Goal: Task Accomplishment & Management: Use online tool/utility

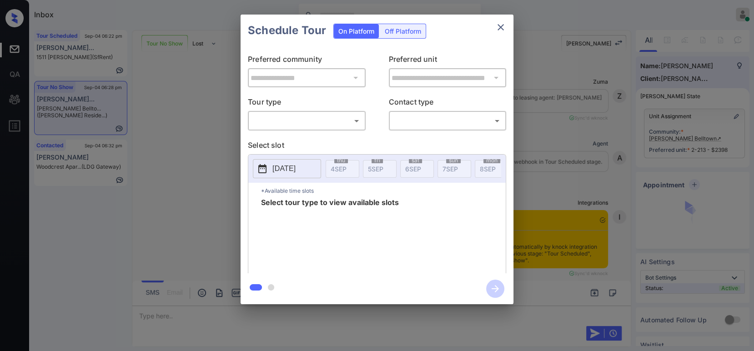
scroll to position [1462, 0]
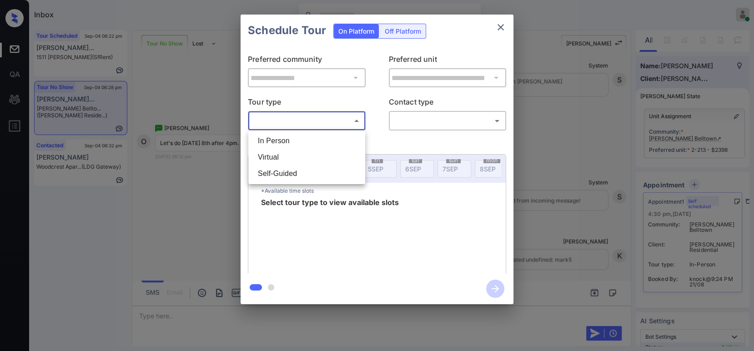
click at [313, 117] on body "Inbox Hope Jatap Online Set yourself offline Set yourself on break Profile Swit…" at bounding box center [377, 175] width 754 height 351
click at [304, 137] on li "In Person" at bounding box center [307, 141] width 112 height 16
type input "********"
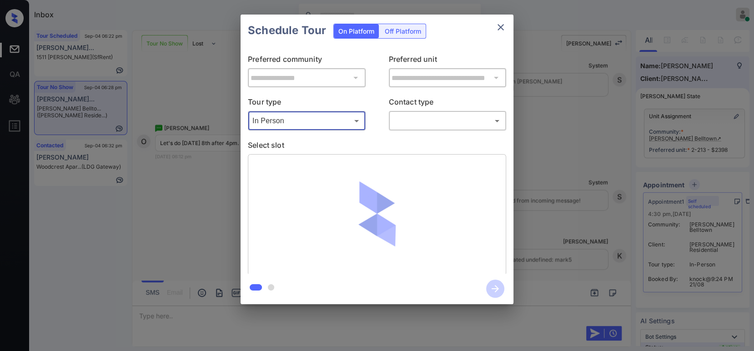
click at [426, 127] on body "Inbox Hope Jatap Online Set yourself offline Set yourself on break Profile Swit…" at bounding box center [377, 175] width 754 height 351
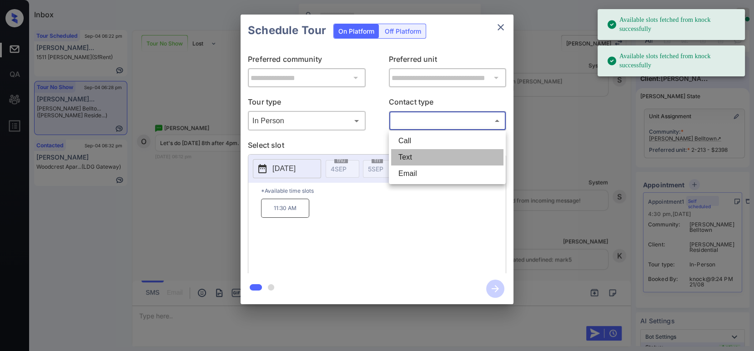
click at [420, 162] on li "Text" at bounding box center [447, 157] width 112 height 16
type input "****"
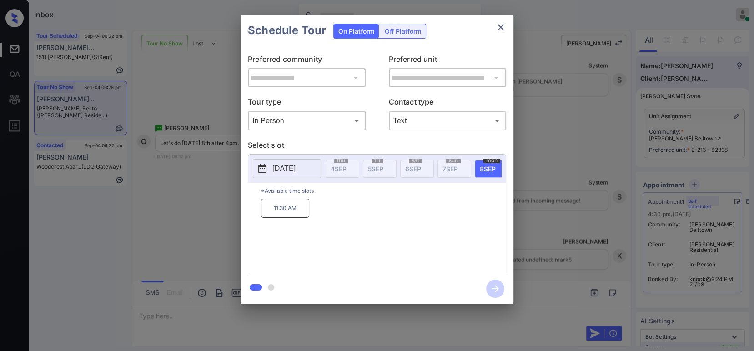
click at [296, 163] on p "2025-09-08" at bounding box center [284, 168] width 23 height 11
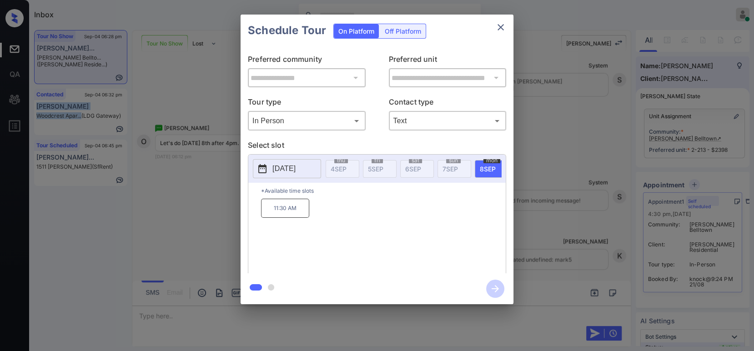
click at [318, 166] on button "2025-09-08" at bounding box center [287, 168] width 68 height 19
click at [284, 218] on p "11:30 AM" at bounding box center [285, 208] width 48 height 19
click at [494, 286] on icon "button" at bounding box center [495, 289] width 18 height 18
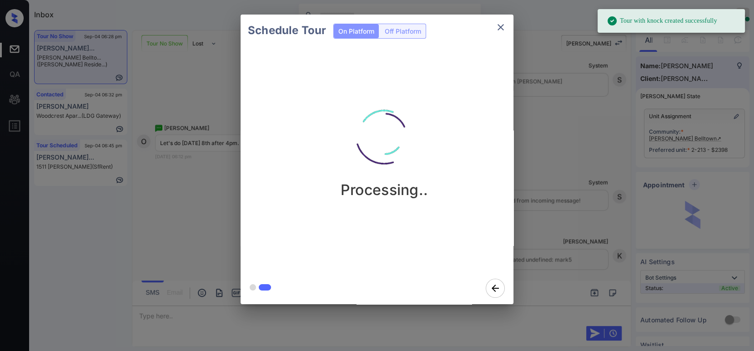
click at [595, 187] on div "Schedule Tour On Platform Off Platform Processing.." at bounding box center [377, 159] width 754 height 319
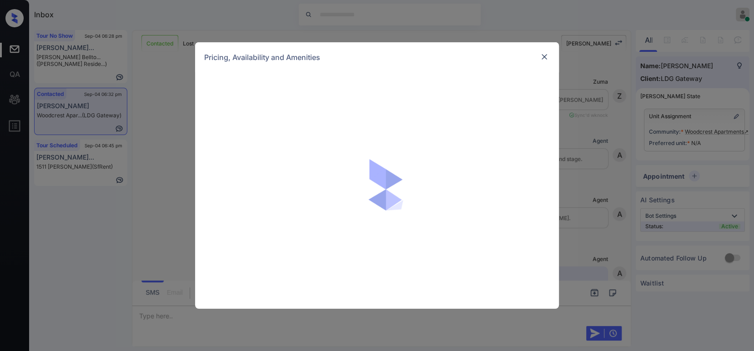
scroll to position [1087, 0]
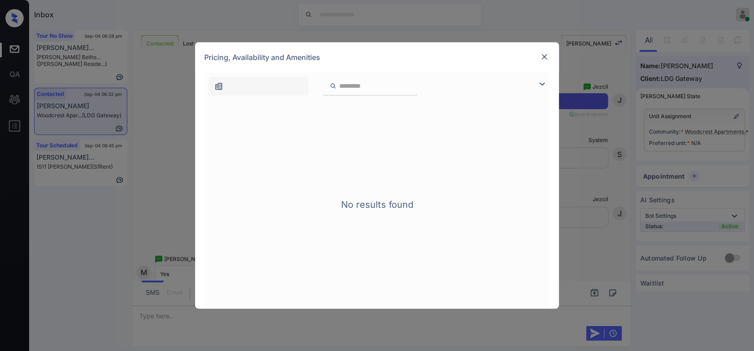
click at [548, 56] on img at bounding box center [544, 56] width 9 height 9
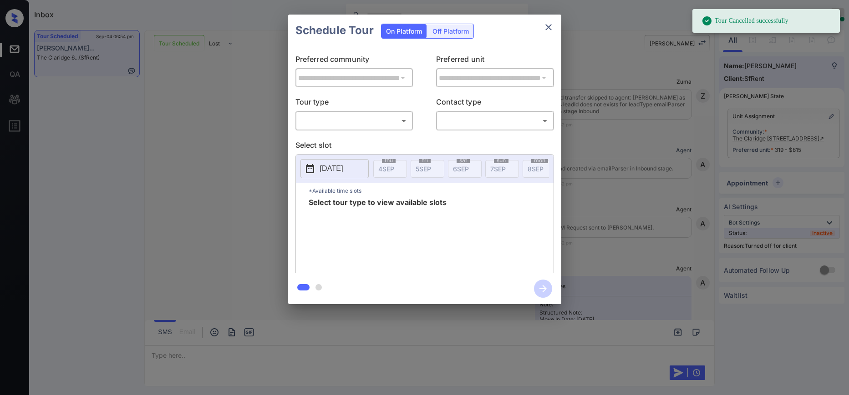
scroll to position [4032, 0]
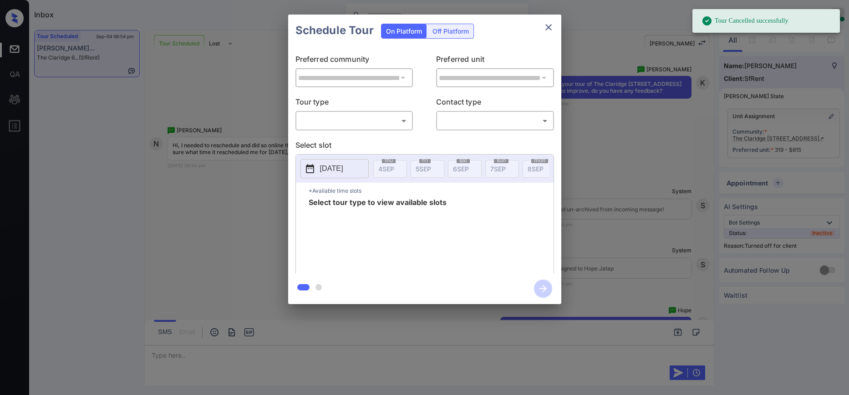
click at [454, 27] on div "Off Platform" at bounding box center [451, 31] width 46 height 14
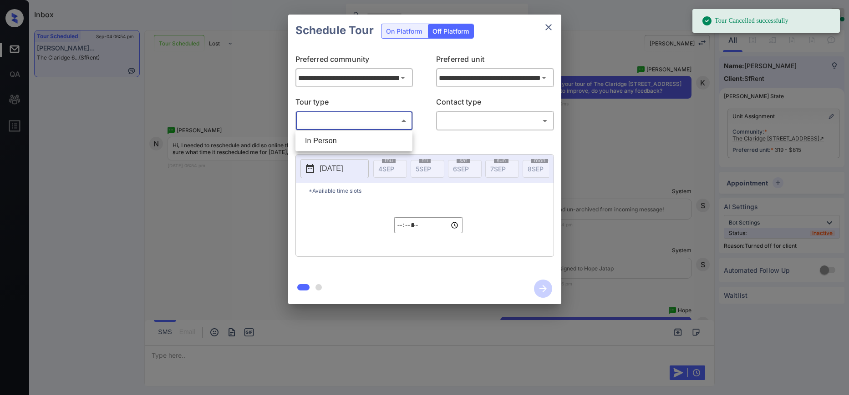
click at [368, 120] on body "Tour Cancelled successfully Inbox Hope Jatap Online Set yourself offline Set yo…" at bounding box center [424, 197] width 849 height 395
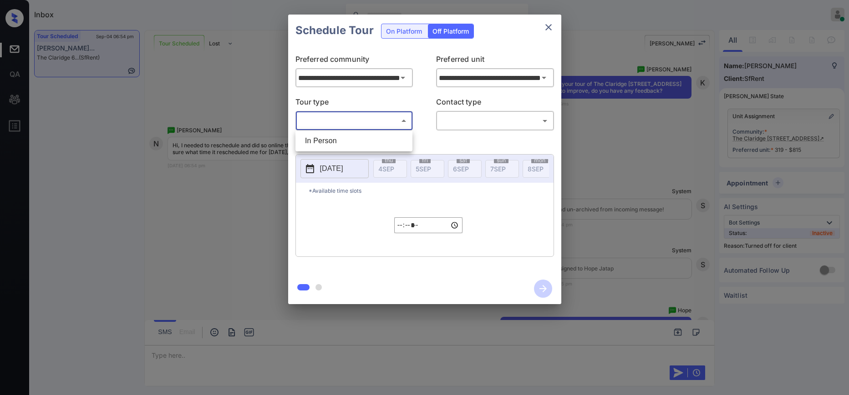
click at [354, 143] on li "In Person" at bounding box center [354, 141] width 112 height 16
type input "********"
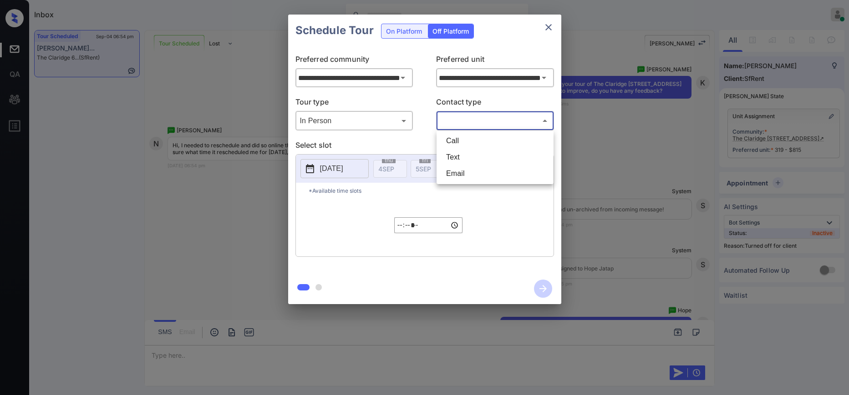
click at [508, 122] on body "Inbox Hope Jatap Online Set yourself offline Set yourself on break Profile Swit…" at bounding box center [424, 197] width 849 height 395
click at [482, 159] on li "Text" at bounding box center [495, 157] width 112 height 16
type input "****"
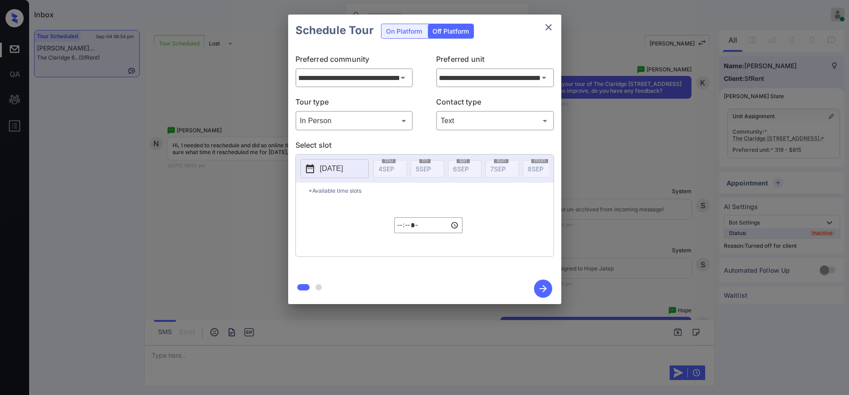
click at [336, 168] on p "[DATE]" at bounding box center [331, 168] width 23 height 11
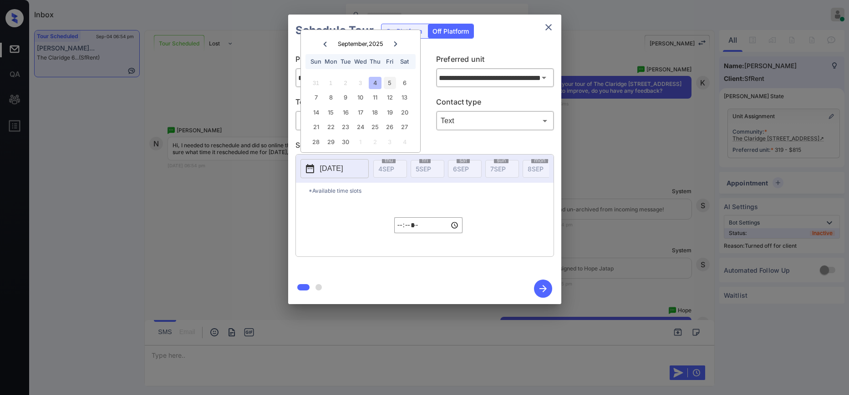
click at [391, 84] on div "5" at bounding box center [390, 83] width 12 height 12
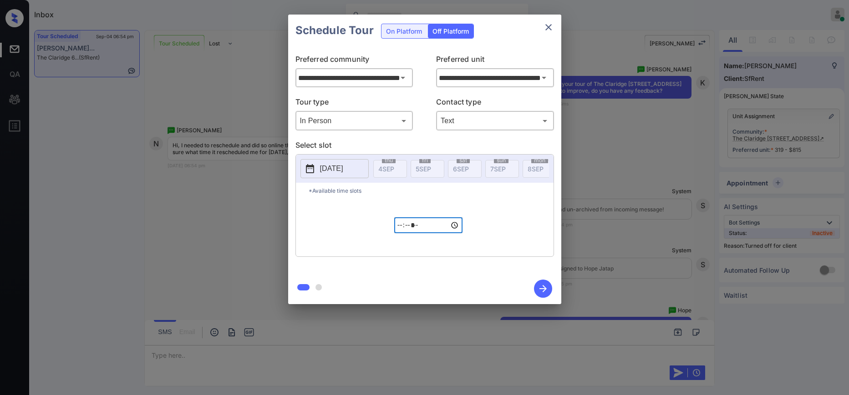
click at [404, 233] on input "*****" at bounding box center [428, 226] width 68 height 16
type input "*****"
click at [547, 289] on icon "button" at bounding box center [543, 289] width 18 height 18
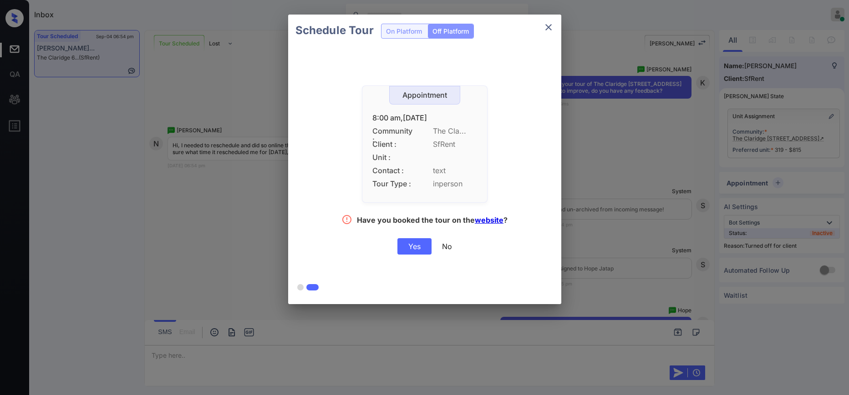
click at [423, 247] on div "Yes" at bounding box center [414, 246] width 34 height 16
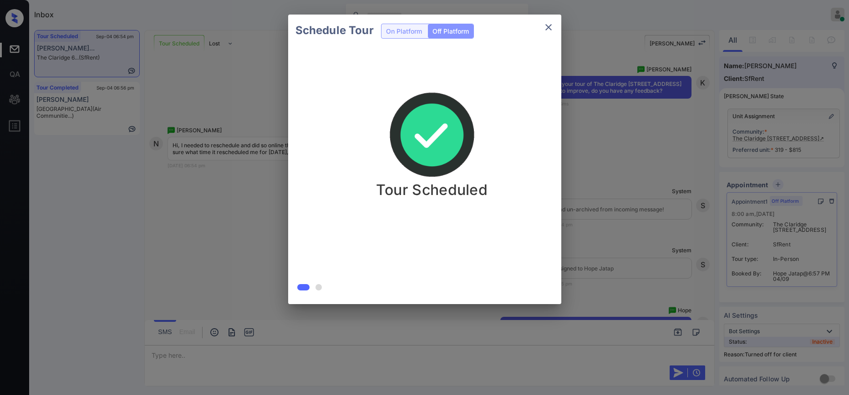
click at [623, 204] on div "Schedule Tour On Platform Off Platform Tour Scheduled" at bounding box center [424, 159] width 849 height 319
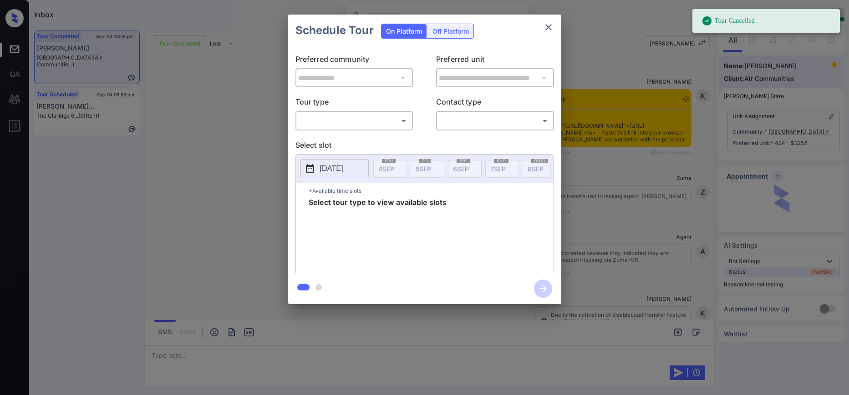
scroll to position [8180, 0]
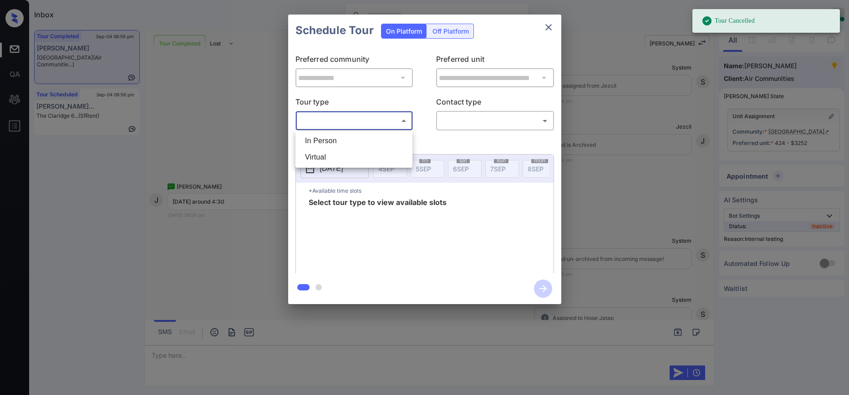
click at [370, 123] on body "Tour Cancelled Inbox Hope Jatap Online Set yourself offline Set yourself on bre…" at bounding box center [424, 197] width 849 height 395
click at [341, 147] on li "In Person" at bounding box center [354, 141] width 112 height 16
type input "********"
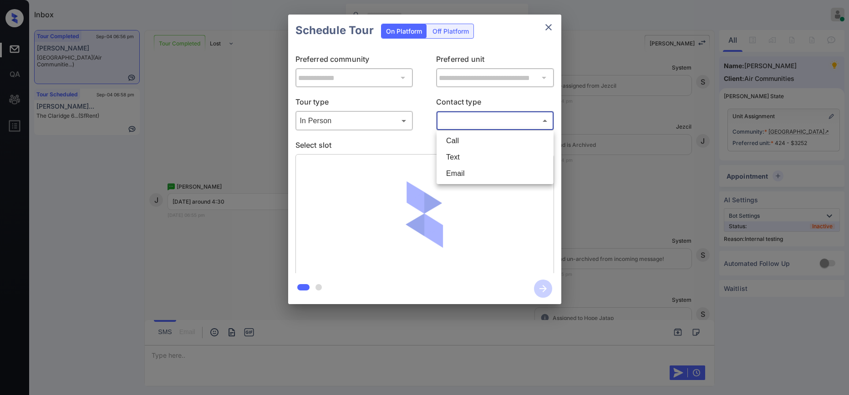
click at [522, 114] on body "Tour Cancelled Inbox Hope Jatap Online Set yourself offline Set yourself on bre…" at bounding box center [424, 197] width 849 height 395
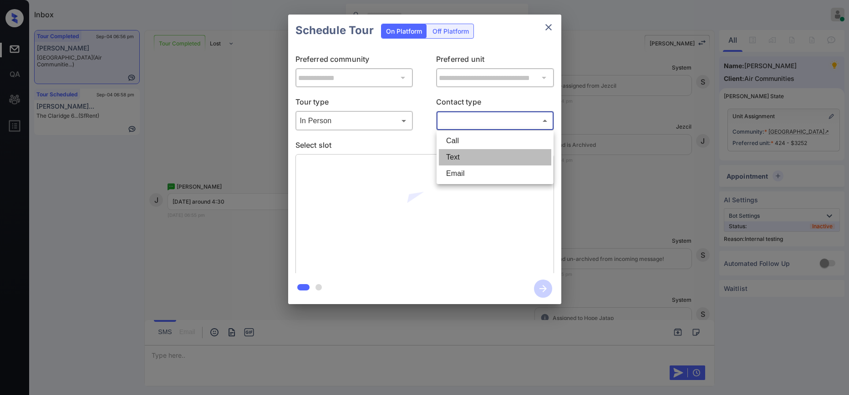
click at [464, 156] on li "Text" at bounding box center [495, 157] width 112 height 16
type input "****"
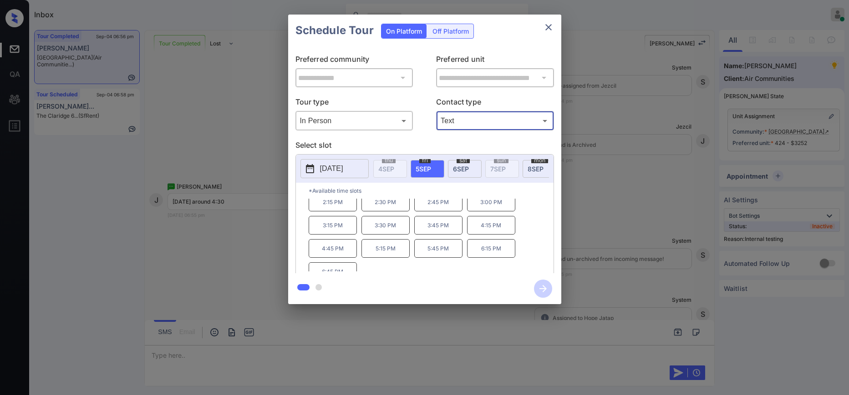
scroll to position [76, 0]
click at [337, 257] on p "4:45 PM" at bounding box center [333, 248] width 48 height 19
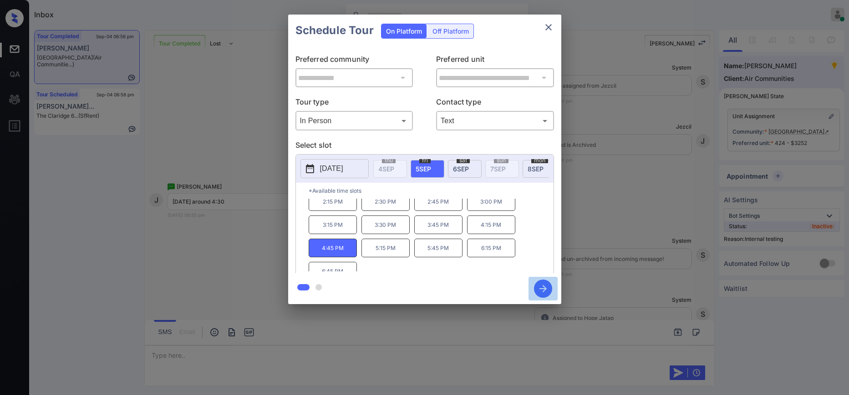
click at [544, 294] on icon "button" at bounding box center [543, 289] width 18 height 18
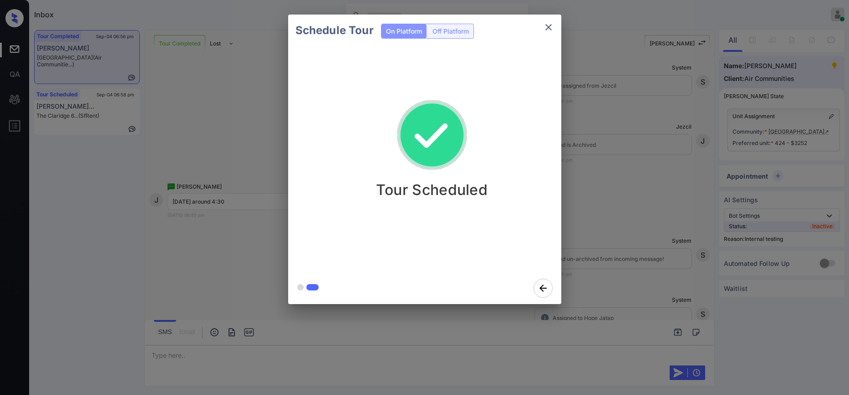
click at [583, 201] on div "Schedule Tour On Platform Off Platform Tour Scheduled" at bounding box center [424, 159] width 849 height 319
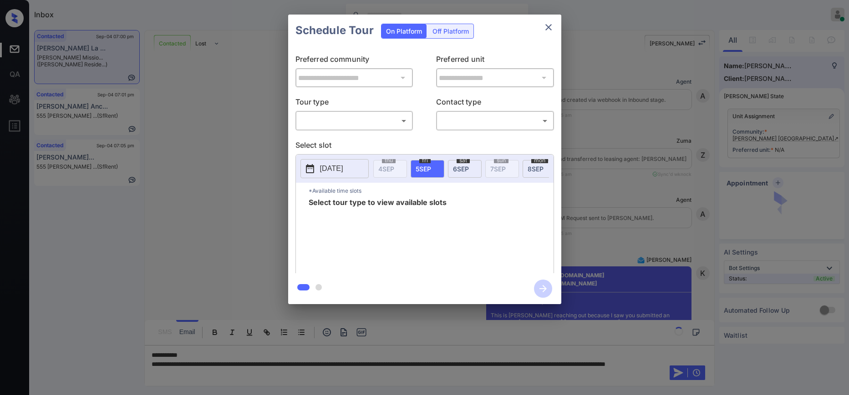
click at [355, 112] on div "​ ​" at bounding box center [354, 121] width 118 height 20
click at [340, 127] on body "Inbox Hope Jatap Online Set yourself offline Set yourself on break Profile Swit…" at bounding box center [424, 197] width 849 height 395
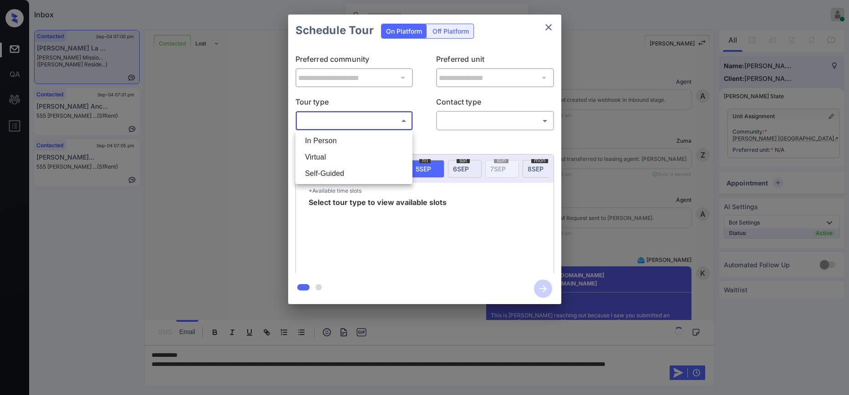
click at [320, 137] on li "In Person" at bounding box center [354, 141] width 112 height 16
type input "********"
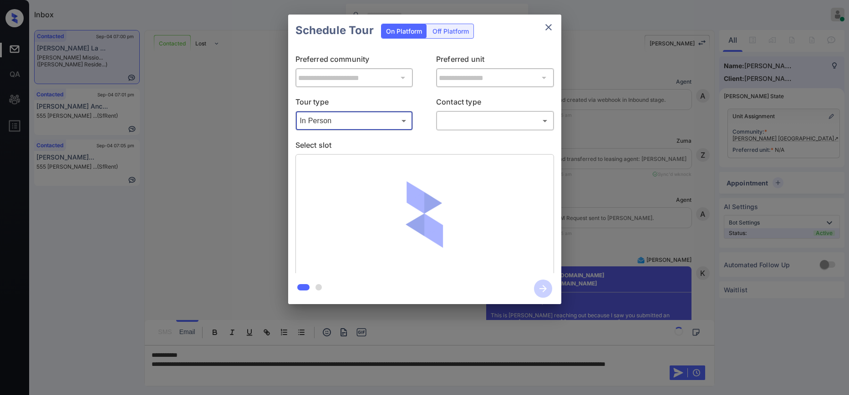
click at [493, 118] on body "Inbox Hope Jatap Online Set yourself offline Set yourself on break Profile Swit…" at bounding box center [424, 197] width 849 height 395
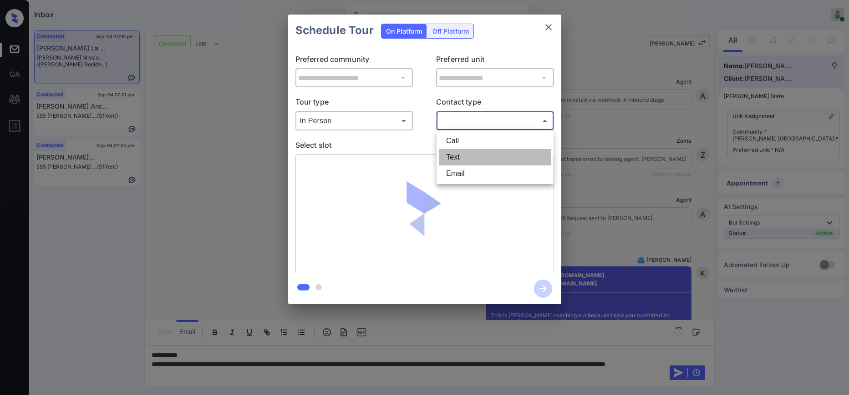
click at [474, 163] on li "Text" at bounding box center [495, 157] width 112 height 16
type input "****"
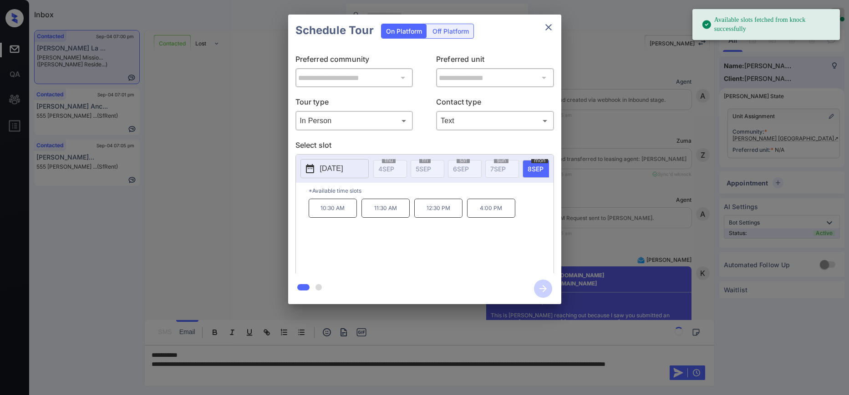
click at [343, 167] on p "[DATE]" at bounding box center [331, 168] width 23 height 11
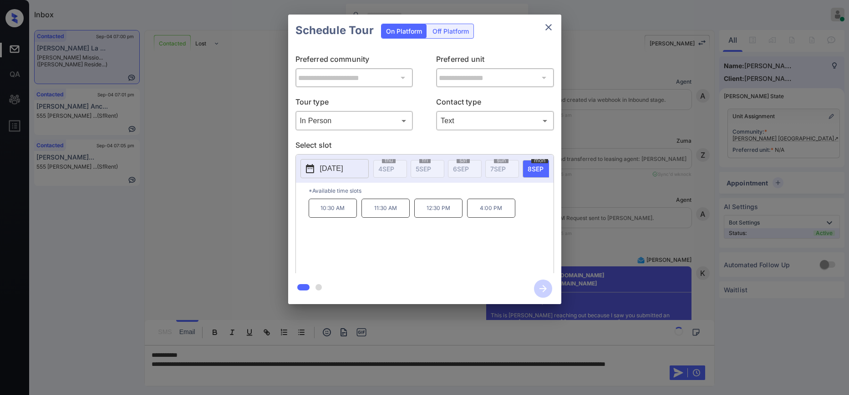
click at [193, 220] on div "**********" at bounding box center [424, 159] width 849 height 319
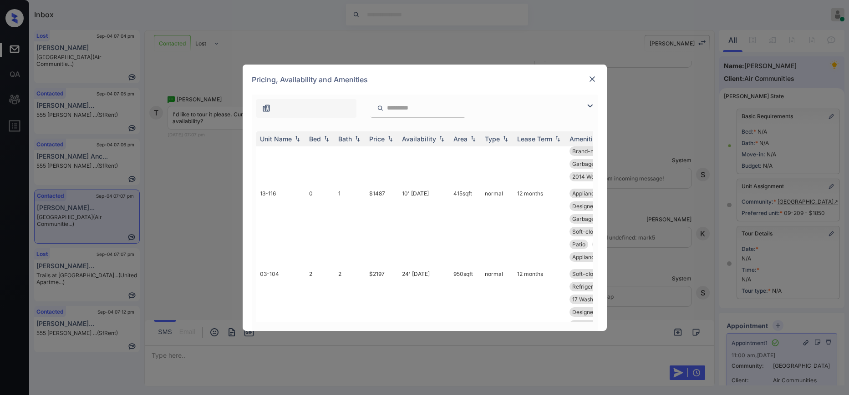
scroll to position [1289, 0]
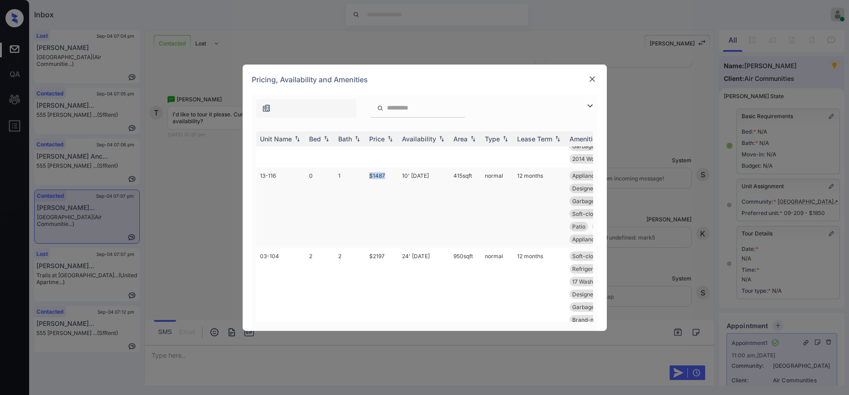
drag, startPoint x: 390, startPoint y: 199, endPoint x: 366, endPoint y: 198, distance: 23.7
click at [366, 198] on td "$1487" at bounding box center [381, 207] width 33 height 81
copy td "$1487"
click at [596, 80] on img at bounding box center [591, 79] width 9 height 9
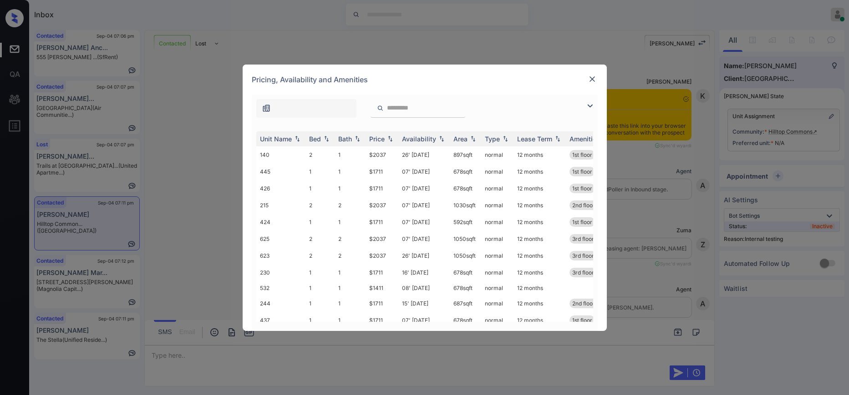
scroll to position [1379, 0]
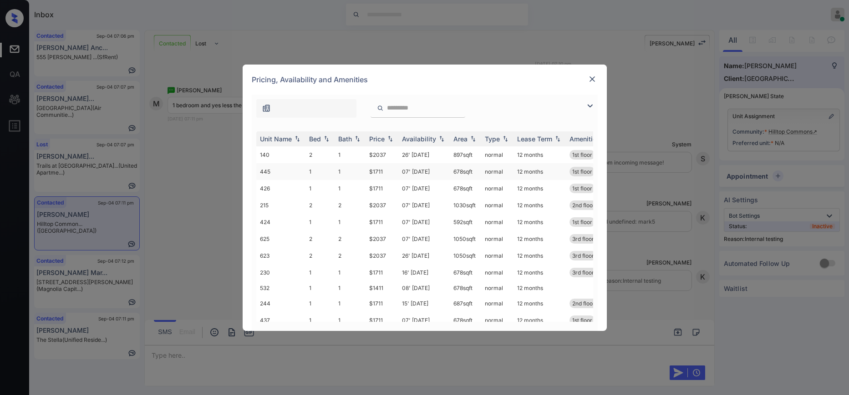
click at [380, 171] on td "$1711" at bounding box center [381, 171] width 33 height 17
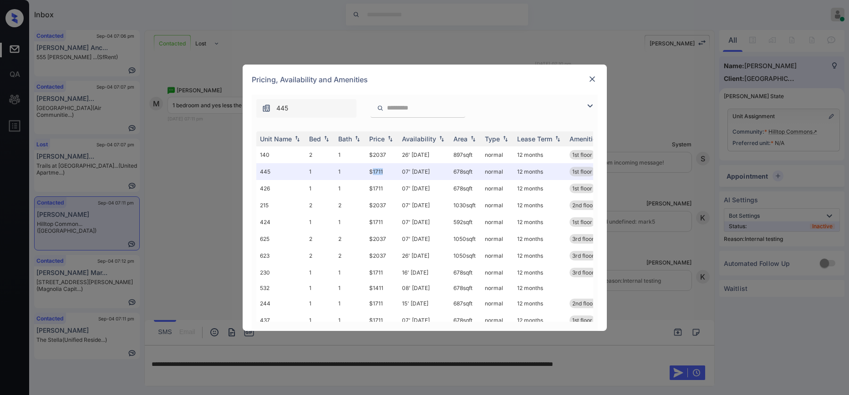
click at [591, 80] on img at bounding box center [591, 79] width 9 height 9
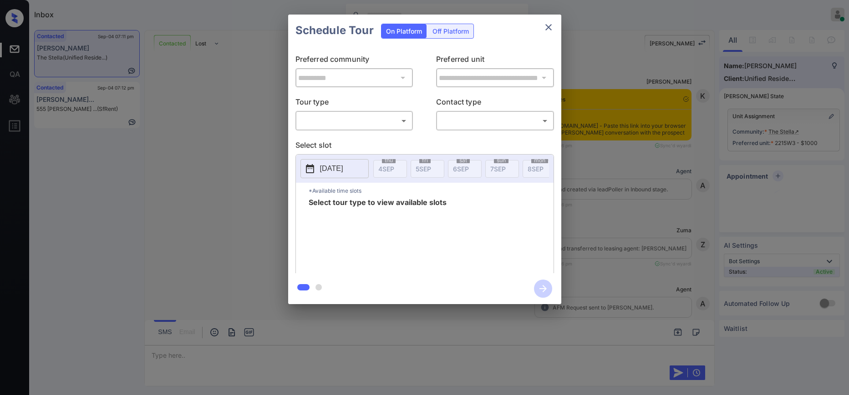
scroll to position [1643, 0]
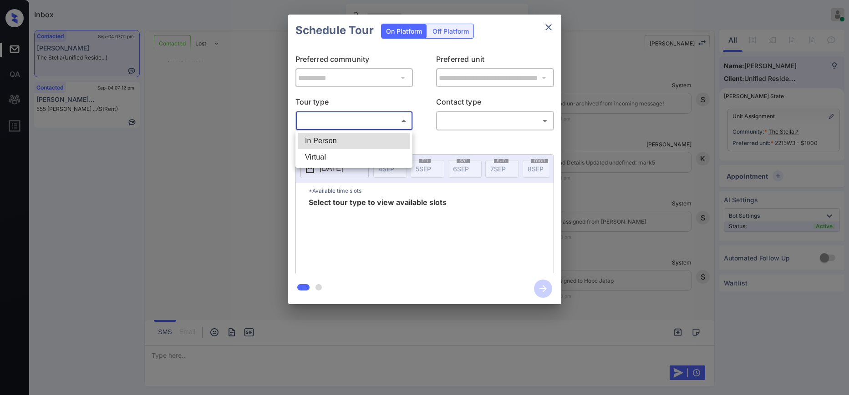
click at [370, 117] on body "Inbox Hope Jatap Online Set yourself offline Set yourself on break Profile Swit…" at bounding box center [424, 197] width 849 height 395
click at [345, 159] on li "Virtual" at bounding box center [354, 157] width 112 height 16
type input "*******"
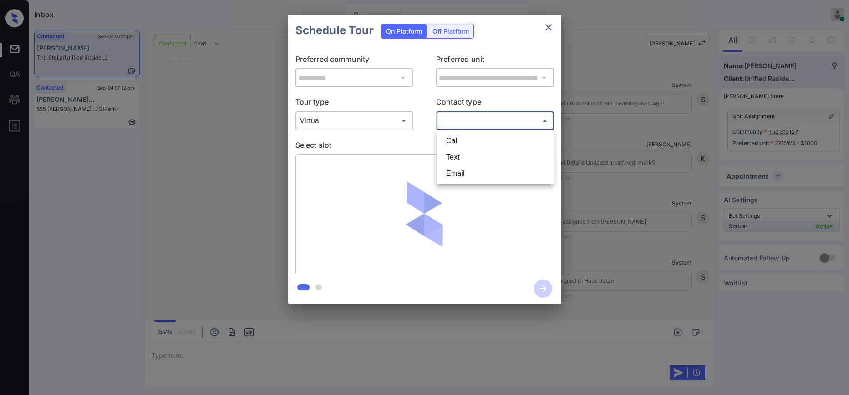
click at [491, 122] on body "Inbox Hope Jatap Online Set yourself offline Set yourself on break Profile Swit…" at bounding box center [424, 197] width 849 height 395
click at [483, 157] on li "Text" at bounding box center [495, 157] width 112 height 16
type input "****"
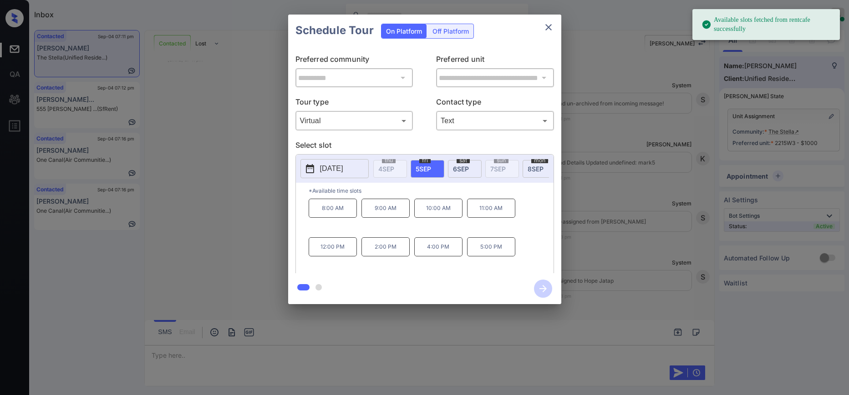
click at [351, 218] on p "8:00 AM" at bounding box center [333, 208] width 48 height 19
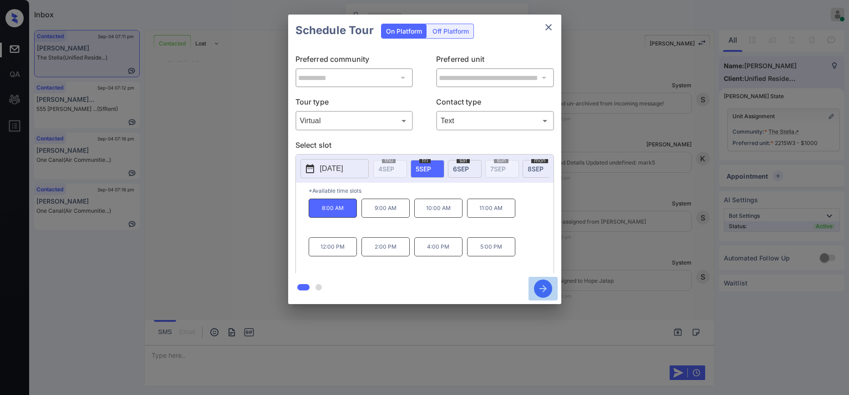
click at [546, 287] on icon "button" at bounding box center [543, 289] width 18 height 18
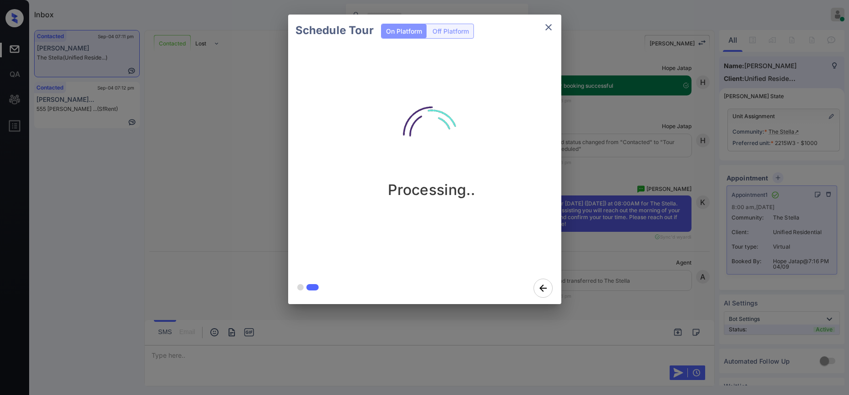
scroll to position [1897, 0]
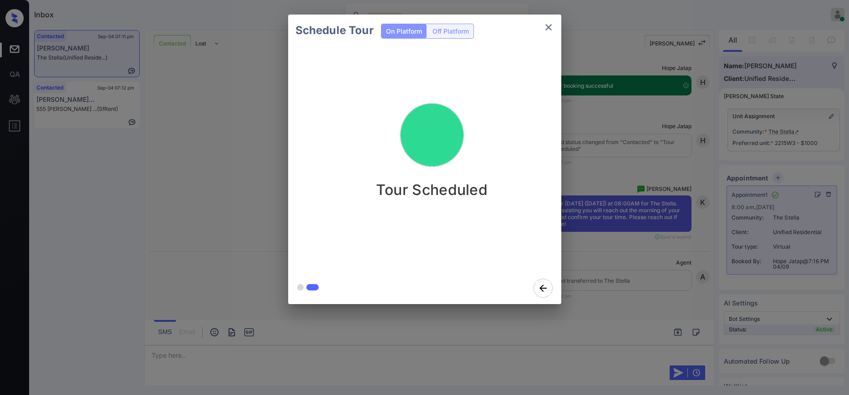
click at [634, 174] on div "Schedule Tour On Platform Off Platform Tour Scheduled" at bounding box center [424, 159] width 849 height 319
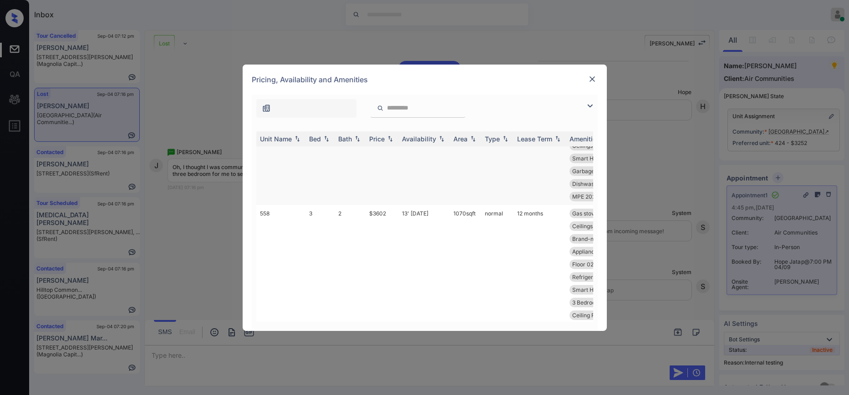
scroll to position [2010, 0]
drag, startPoint x: 394, startPoint y: 169, endPoint x: 369, endPoint y: 167, distance: 25.2
click at [369, 167] on td "$3602" at bounding box center [381, 219] width 33 height 119
copy td "$3602"
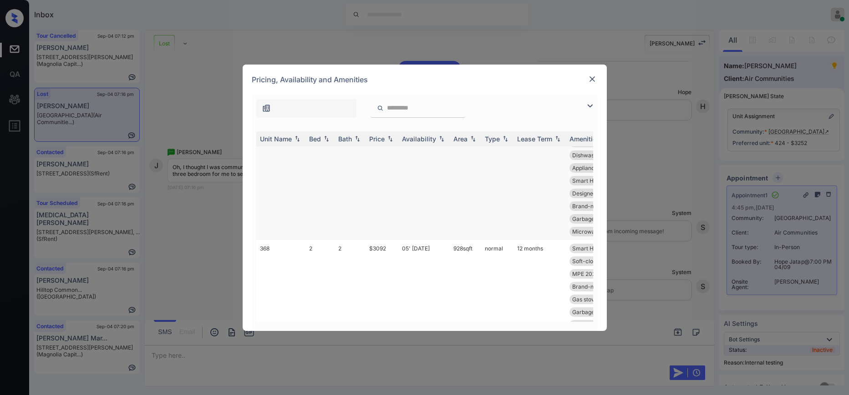
drag, startPoint x: 392, startPoint y: 157, endPoint x: 369, endPoint y: 151, distance: 23.8
click at [369, 151] on td "$3502" at bounding box center [381, 187] width 33 height 106
copy td "$3502"
drag, startPoint x: 390, startPoint y: 257, endPoint x: 369, endPoint y: 257, distance: 21.4
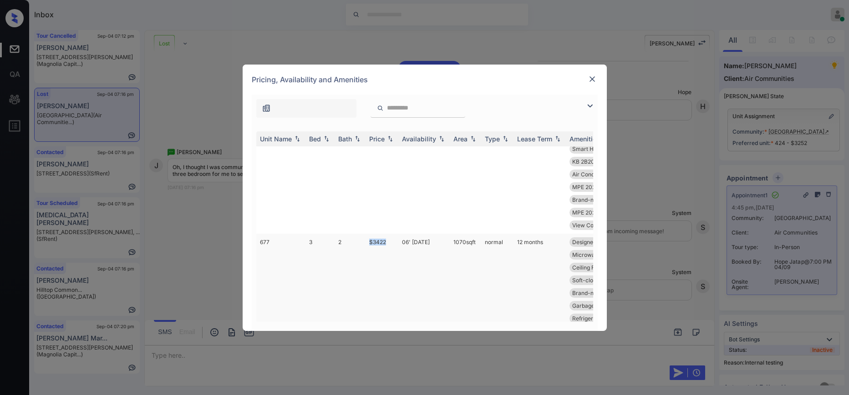
click at [369, 257] on td "$3422" at bounding box center [381, 287] width 33 height 106
copy td "$3422"
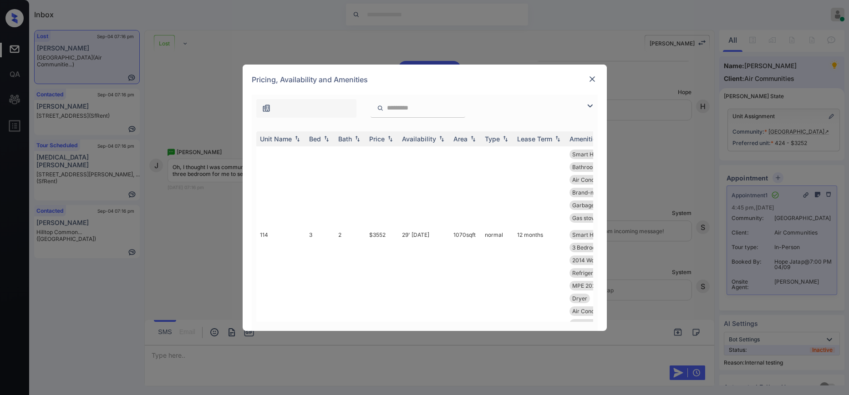
scroll to position [5461, 0]
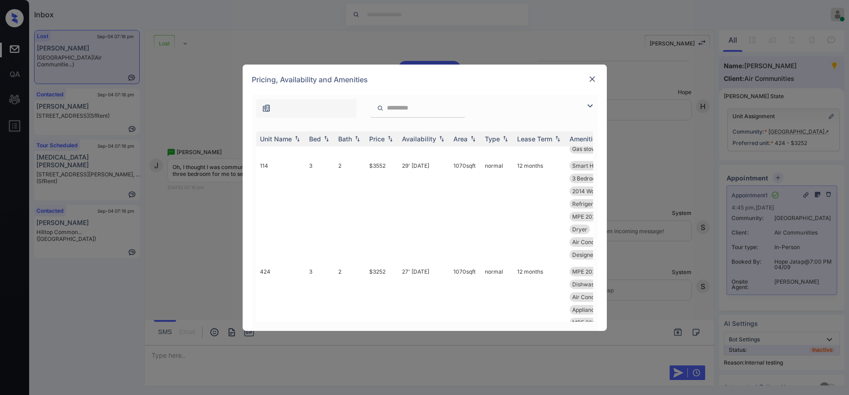
click at [591, 81] on img at bounding box center [591, 79] width 9 height 9
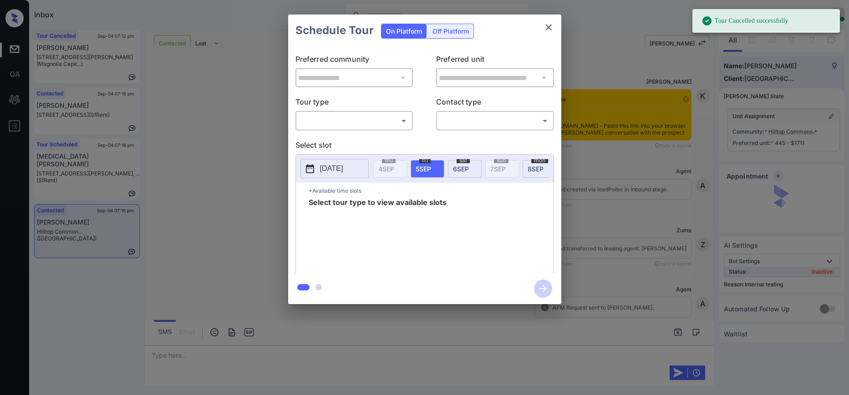
scroll to position [647, 0]
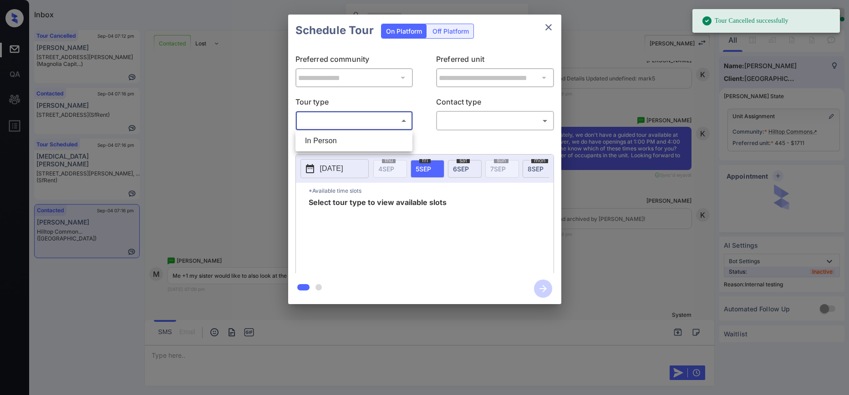
click at [377, 117] on body "Tour Cancelled successfully Inbox Hope Jatap Online Set yourself offline Set yo…" at bounding box center [424, 197] width 849 height 395
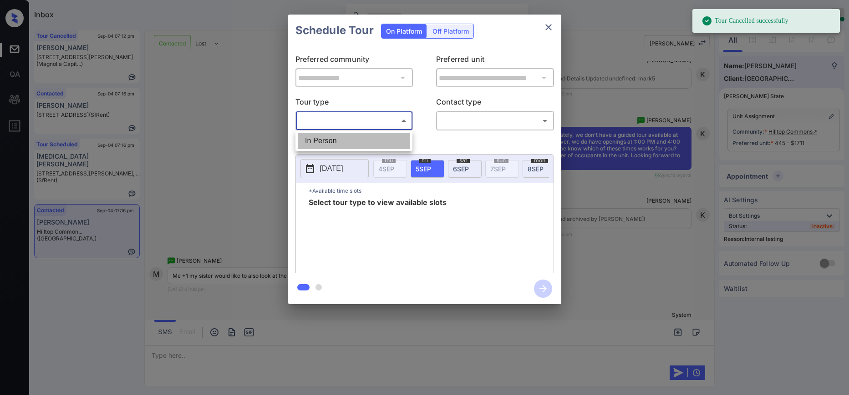
click at [357, 147] on li "In Person" at bounding box center [354, 141] width 112 height 16
type input "********"
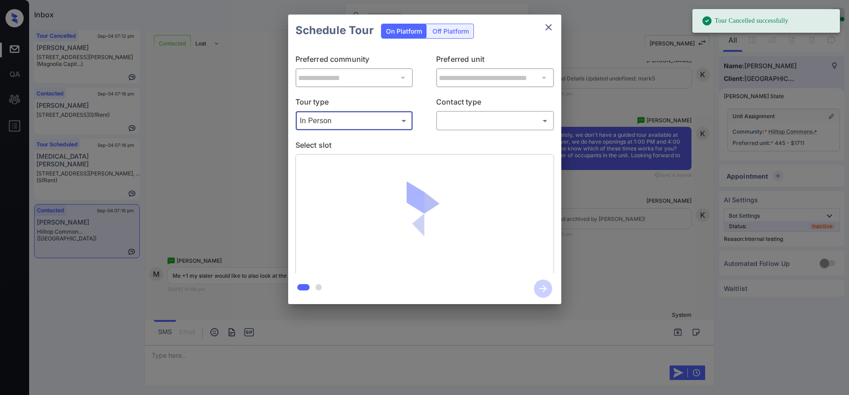
click at [500, 119] on body "Tour Cancelled successfully Inbox Hope Jatap Online Set yourself offline Set yo…" at bounding box center [424, 197] width 849 height 395
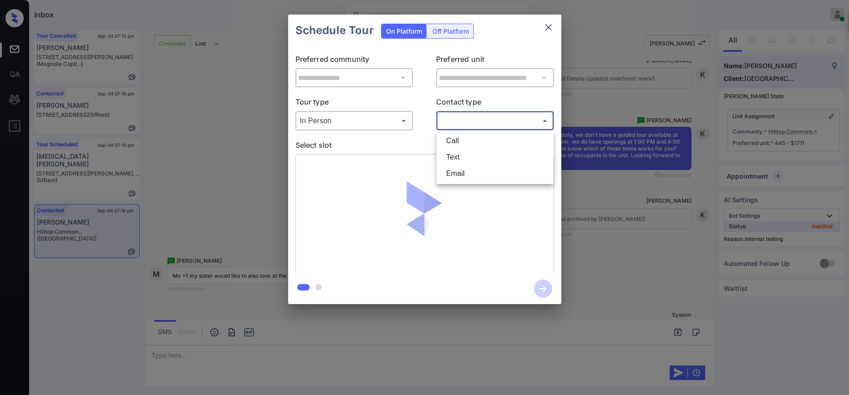
click at [489, 159] on li "Text" at bounding box center [495, 157] width 112 height 16
type input "****"
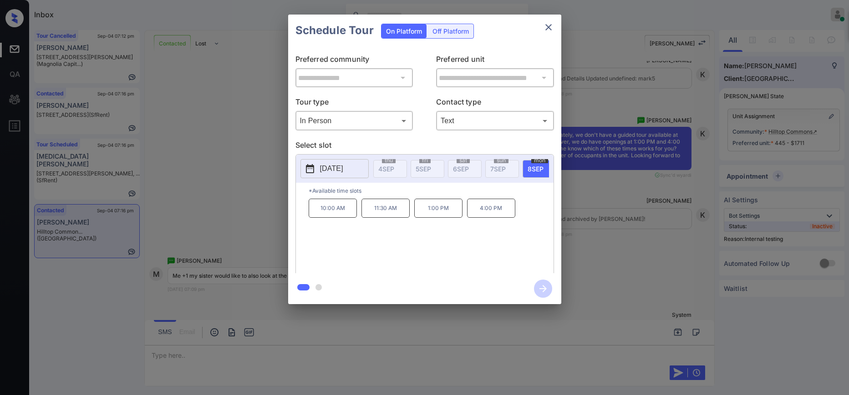
click at [484, 209] on p "4:00 PM" at bounding box center [491, 208] width 48 height 19
click at [541, 288] on icon "button" at bounding box center [543, 289] width 18 height 18
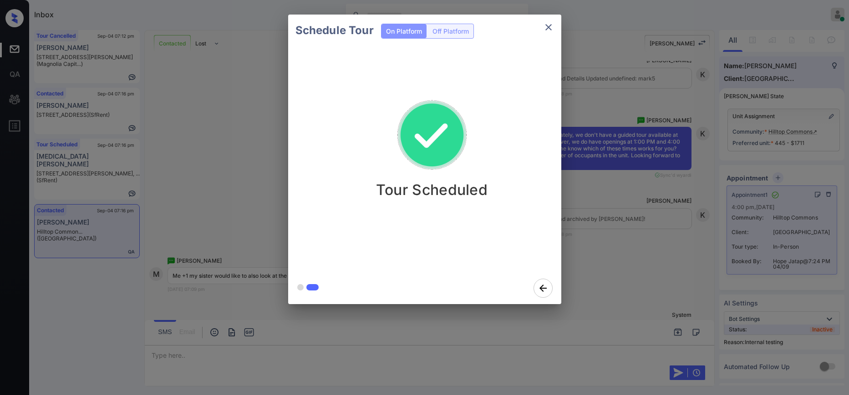
click at [689, 222] on div "Schedule Tour On Platform Off Platform Tour Scheduled" at bounding box center [424, 159] width 849 height 319
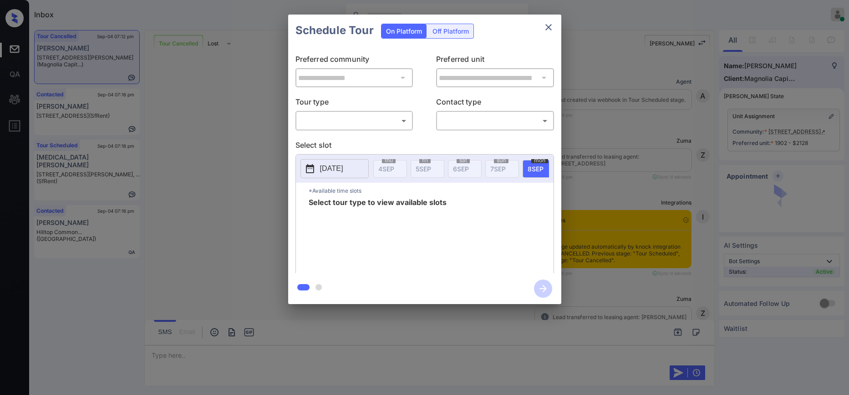
scroll to position [1990, 0]
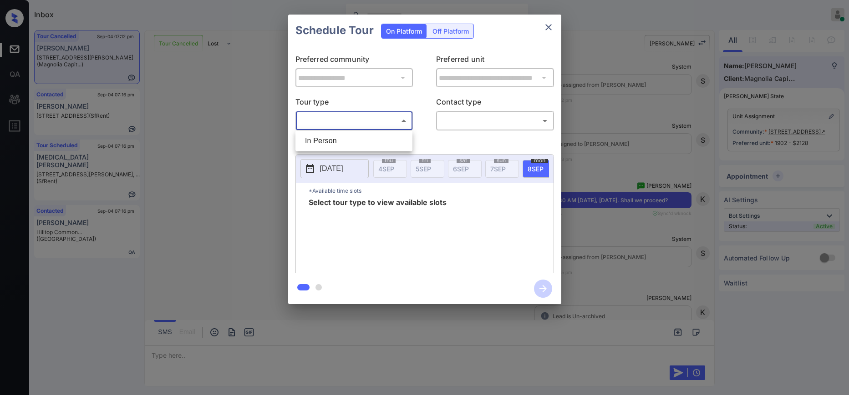
click at [323, 120] on body "Inbox Hope Jatap Online Set yourself offline Set yourself on break Profile Swit…" at bounding box center [424, 197] width 849 height 395
drag, startPoint x: 324, startPoint y: 142, endPoint x: 391, endPoint y: 135, distance: 67.3
click at [325, 142] on li "In Person" at bounding box center [354, 141] width 112 height 16
type input "********"
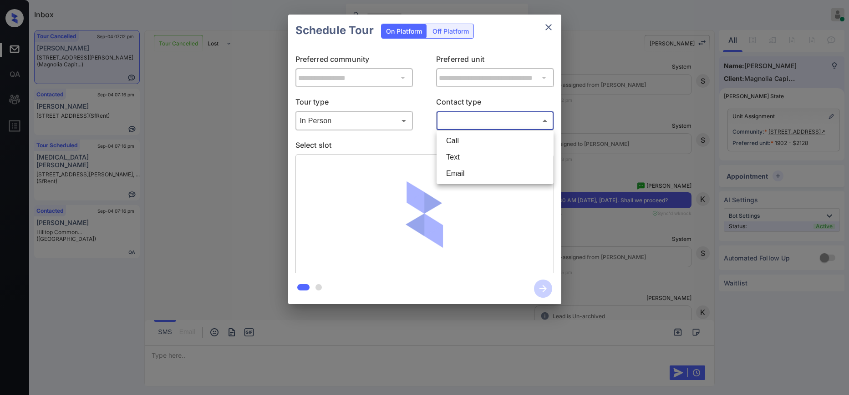
click at [471, 116] on body "Inbox Hope Jatap Online Set yourself offline Set yourself on break Profile Swit…" at bounding box center [424, 197] width 849 height 395
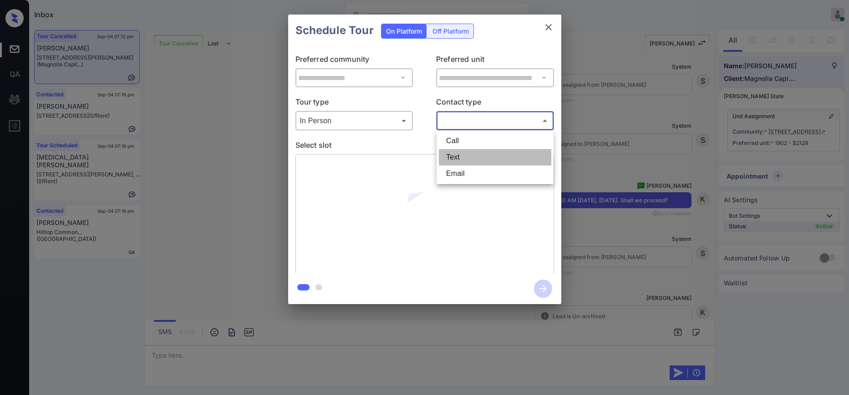
click at [469, 154] on li "Text" at bounding box center [495, 157] width 112 height 16
type input "****"
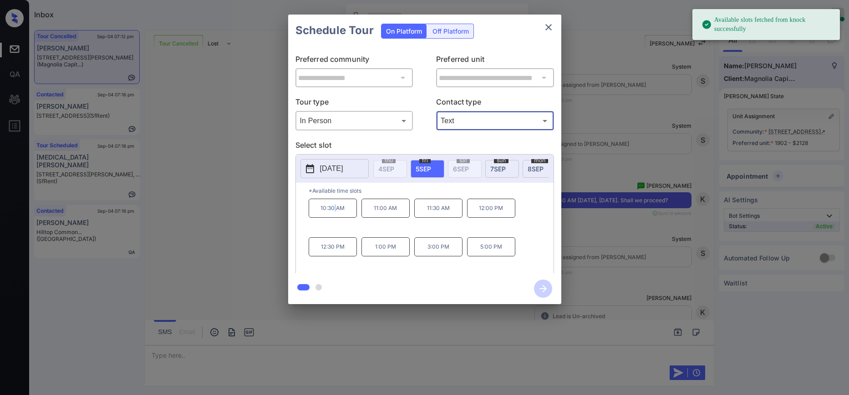
click at [335, 218] on p "10:30 AM" at bounding box center [333, 208] width 48 height 19
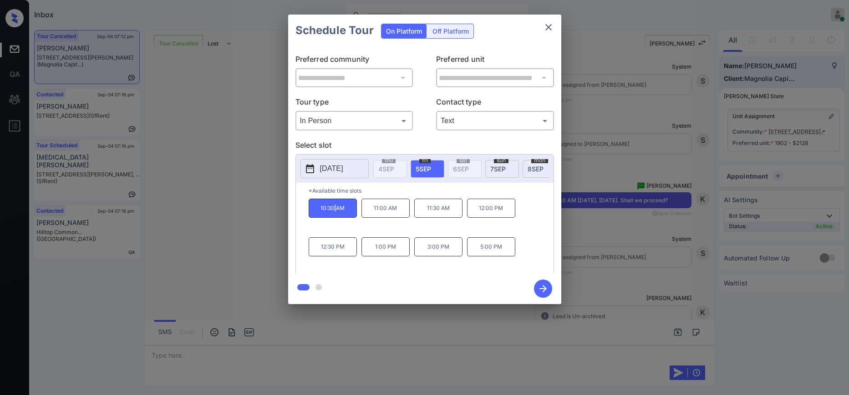
click at [545, 287] on icon "button" at bounding box center [543, 289] width 18 height 18
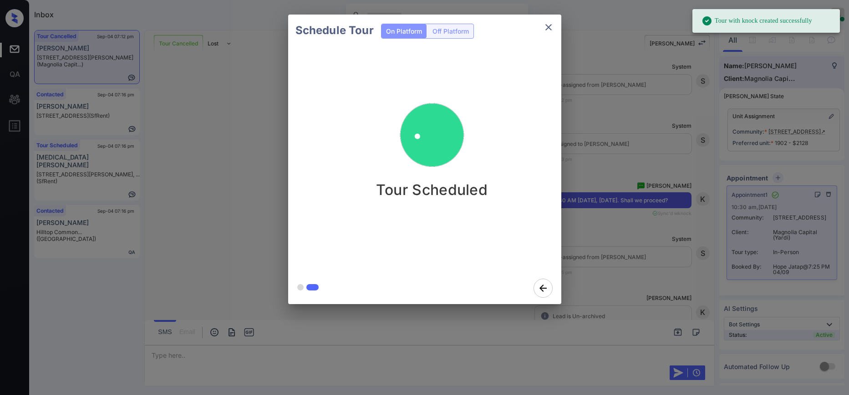
click at [616, 235] on div "Schedule Tour On Platform Off Platform Tour Scheduled" at bounding box center [424, 159] width 849 height 319
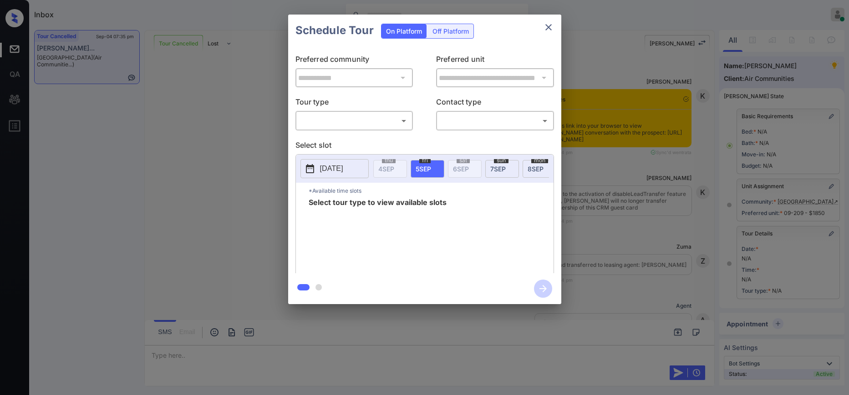
scroll to position [7760, 0]
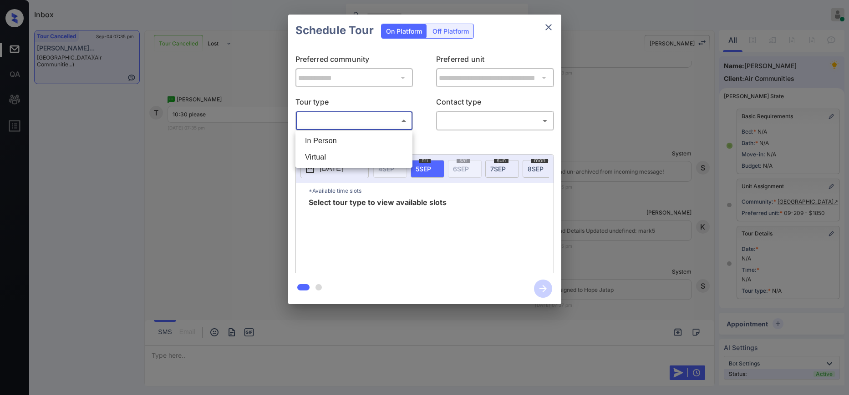
click at [366, 122] on body "Inbox Hope Jatap Online Set yourself offline Set yourself on break Profile Swit…" at bounding box center [424, 197] width 849 height 395
click at [356, 138] on li "In Person" at bounding box center [354, 141] width 112 height 16
type input "********"
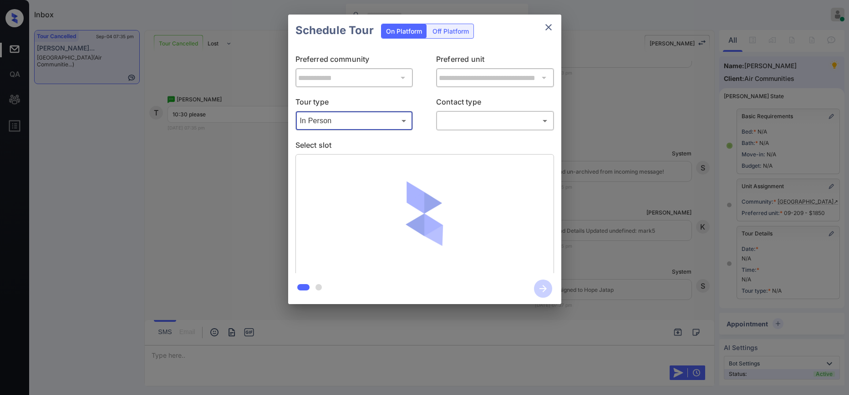
click at [511, 121] on body "Inbox Hope Jatap Online Set yourself offline Set yourself on break Profile Swit…" at bounding box center [424, 197] width 849 height 395
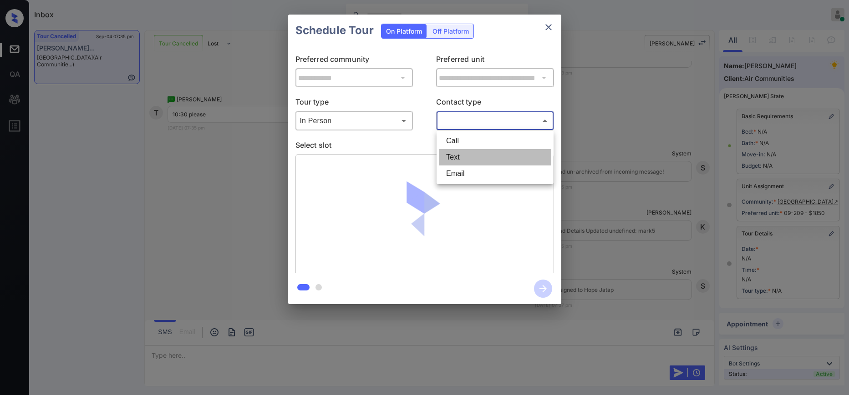
click at [478, 161] on li "Text" at bounding box center [495, 157] width 112 height 16
type input "****"
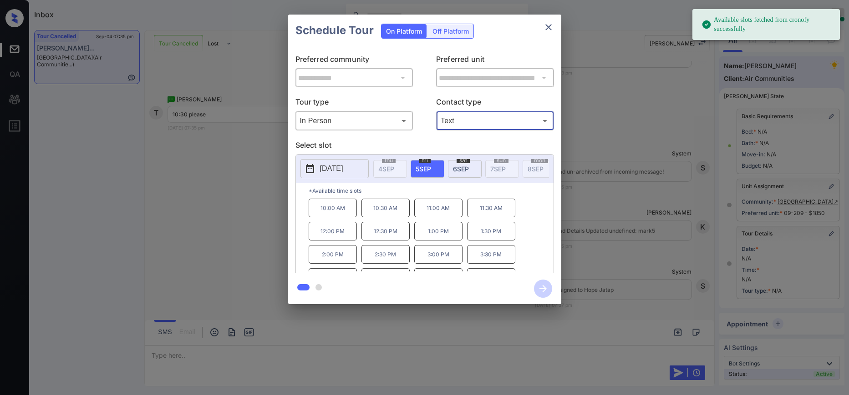
click at [376, 218] on p "10:30 AM" at bounding box center [385, 208] width 48 height 19
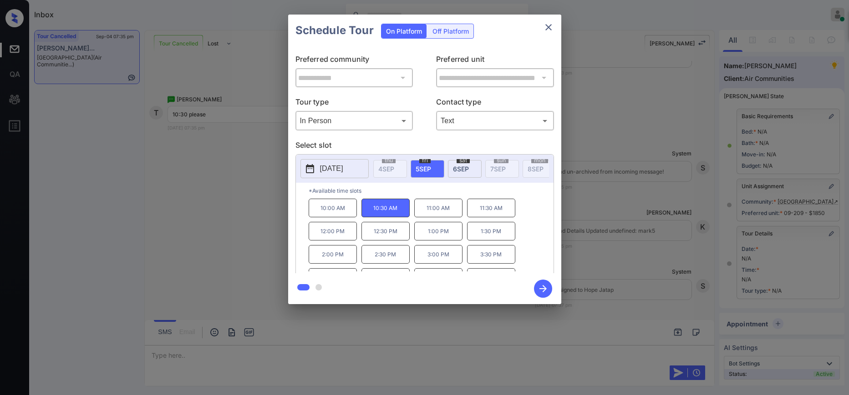
click at [546, 291] on icon "button" at bounding box center [543, 289] width 18 height 18
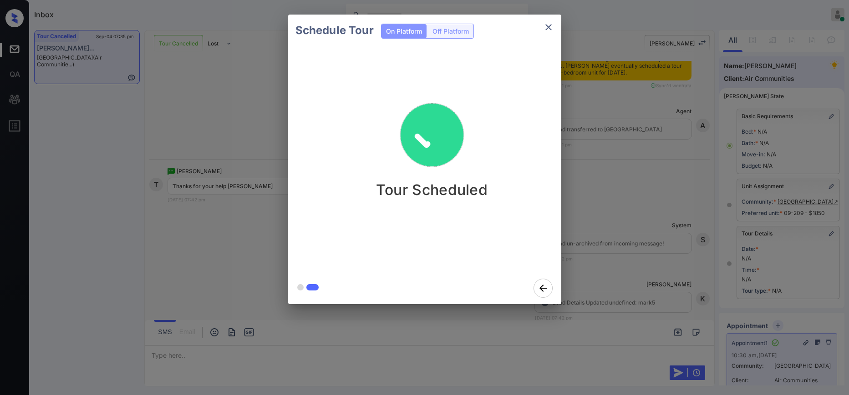
scroll to position [8414, 0]
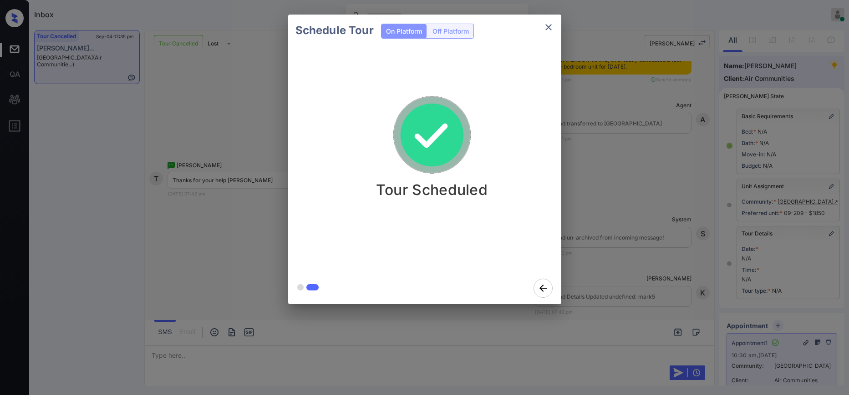
click at [679, 137] on div "Schedule Tour On Platform Off Platform Tour Scheduled" at bounding box center [424, 159] width 849 height 319
